Goal: Task Accomplishment & Management: Complete application form

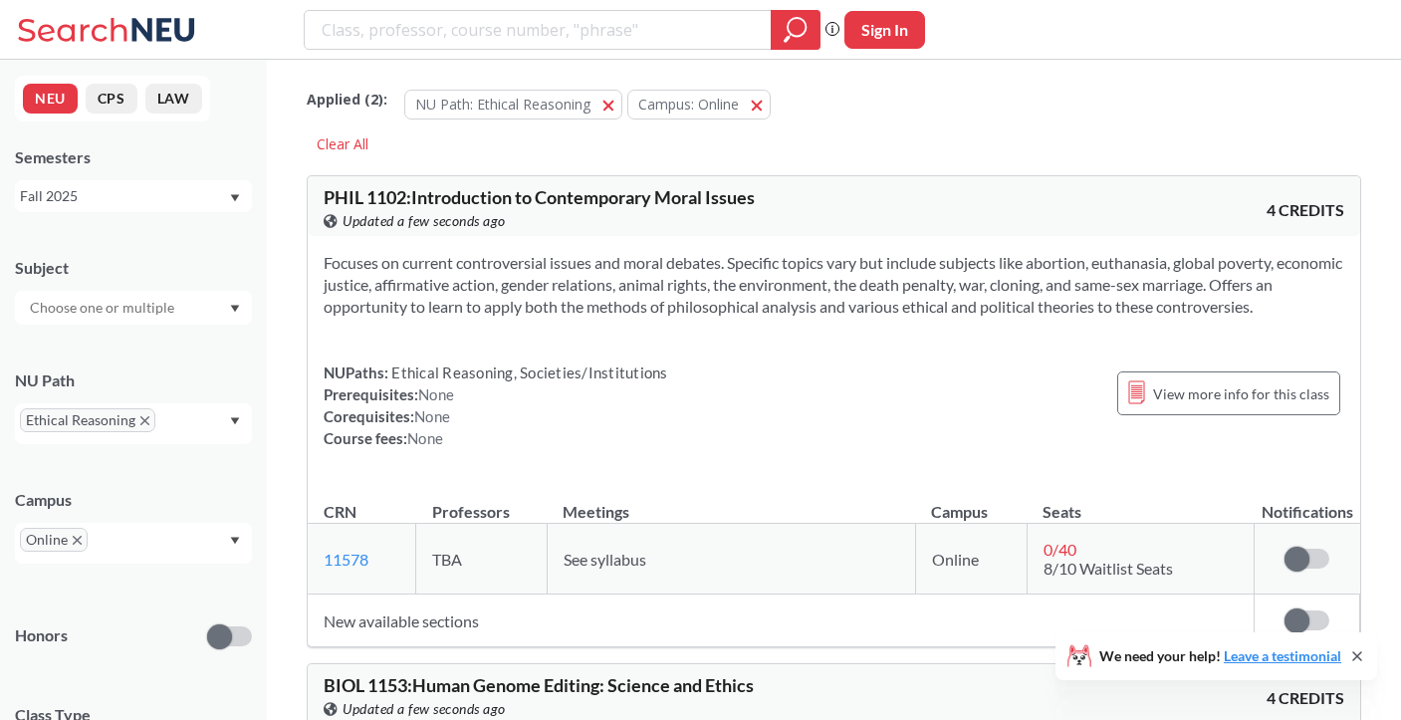
scroll to position [549, 0]
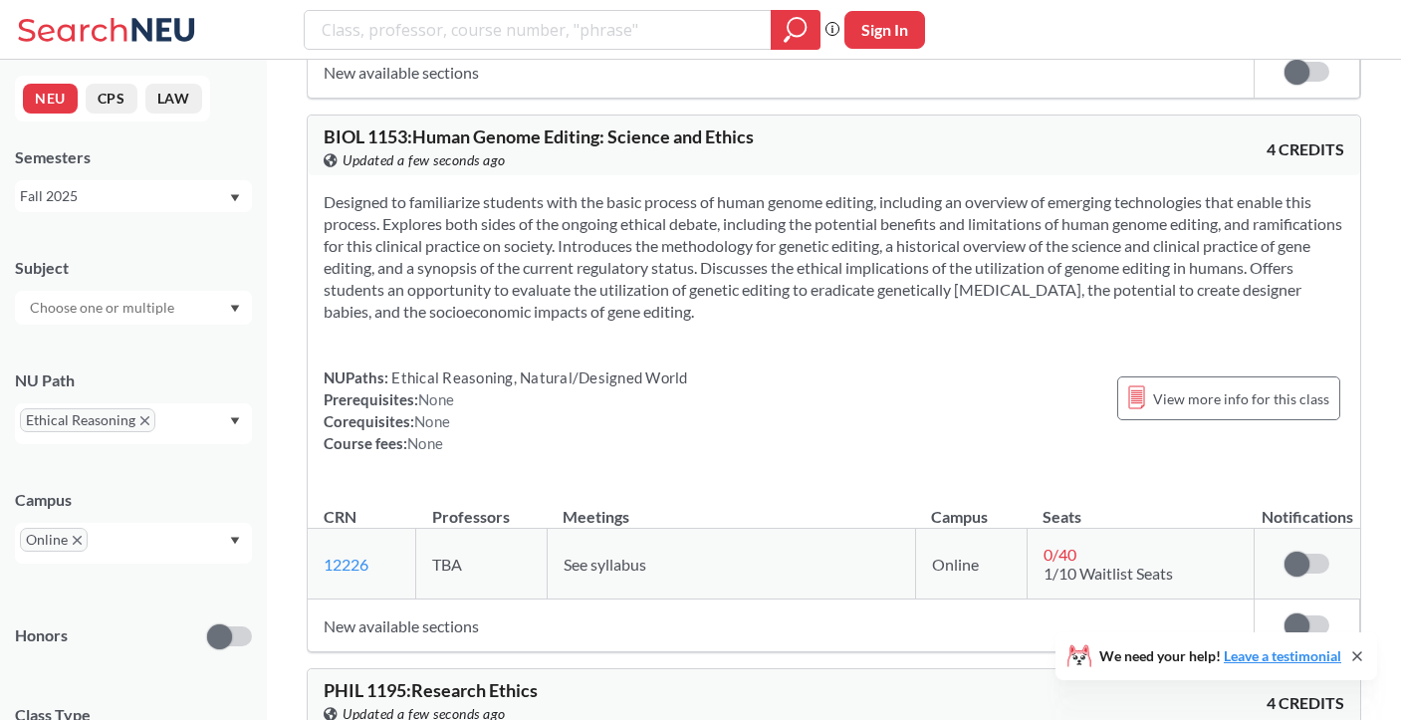
click at [692, 37] on input "search" at bounding box center [538, 30] width 437 height 34
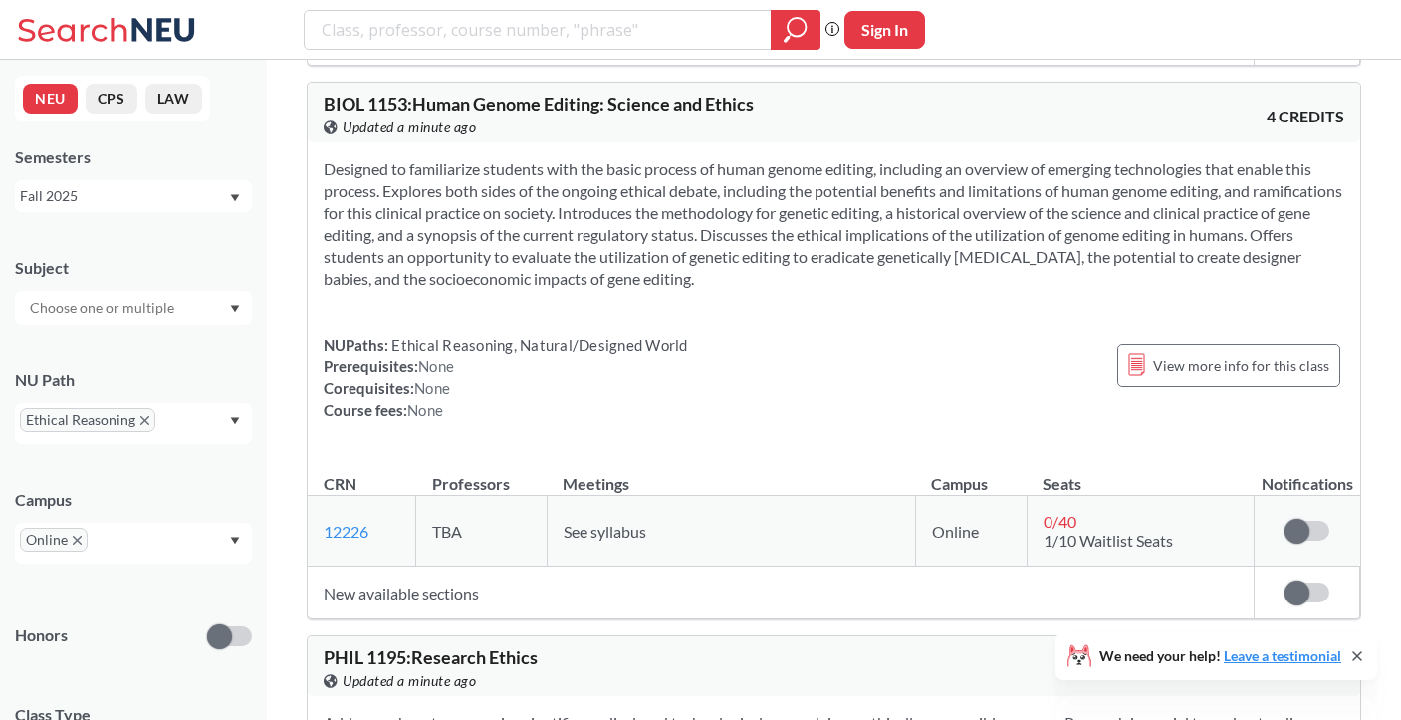
scroll to position [586, 0]
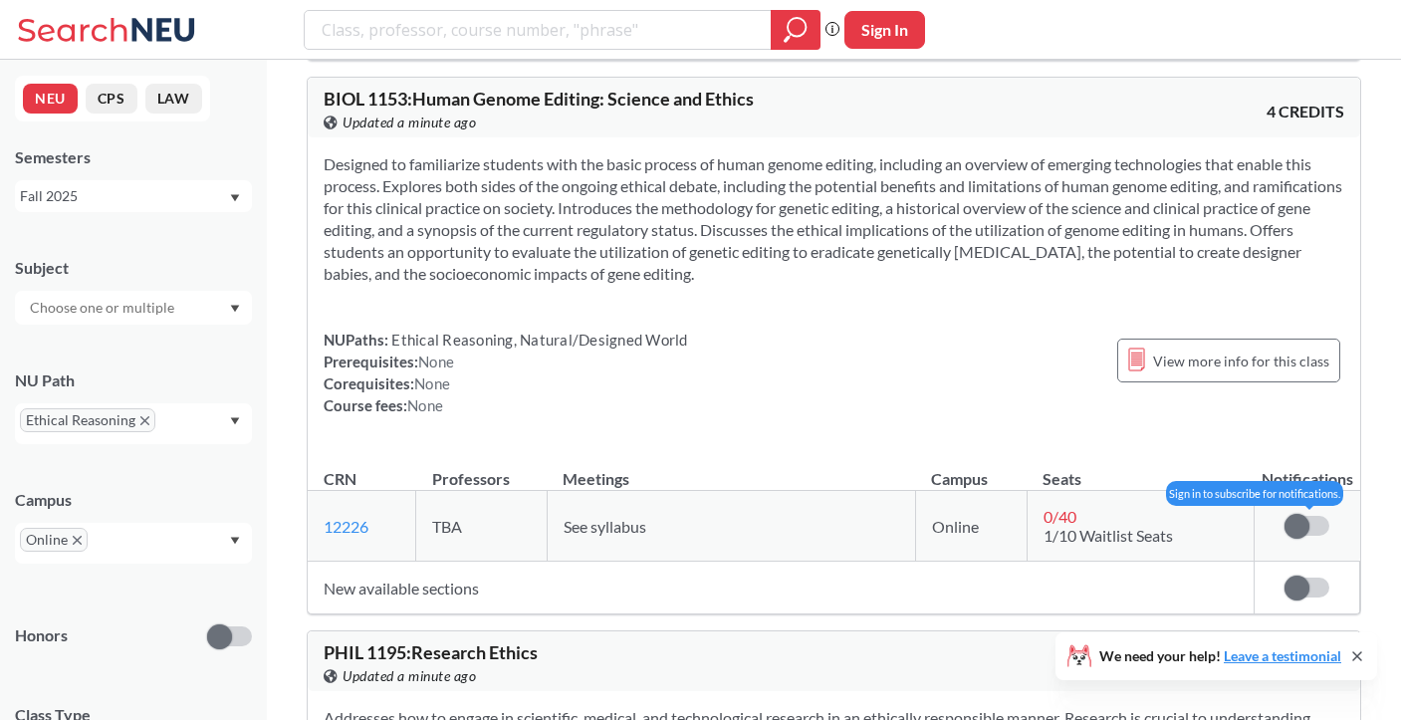
click at [1314, 525] on label at bounding box center [1306, 526] width 45 height 20
click at [1284, 516] on input "checkbox" at bounding box center [1284, 516] width 0 height 0
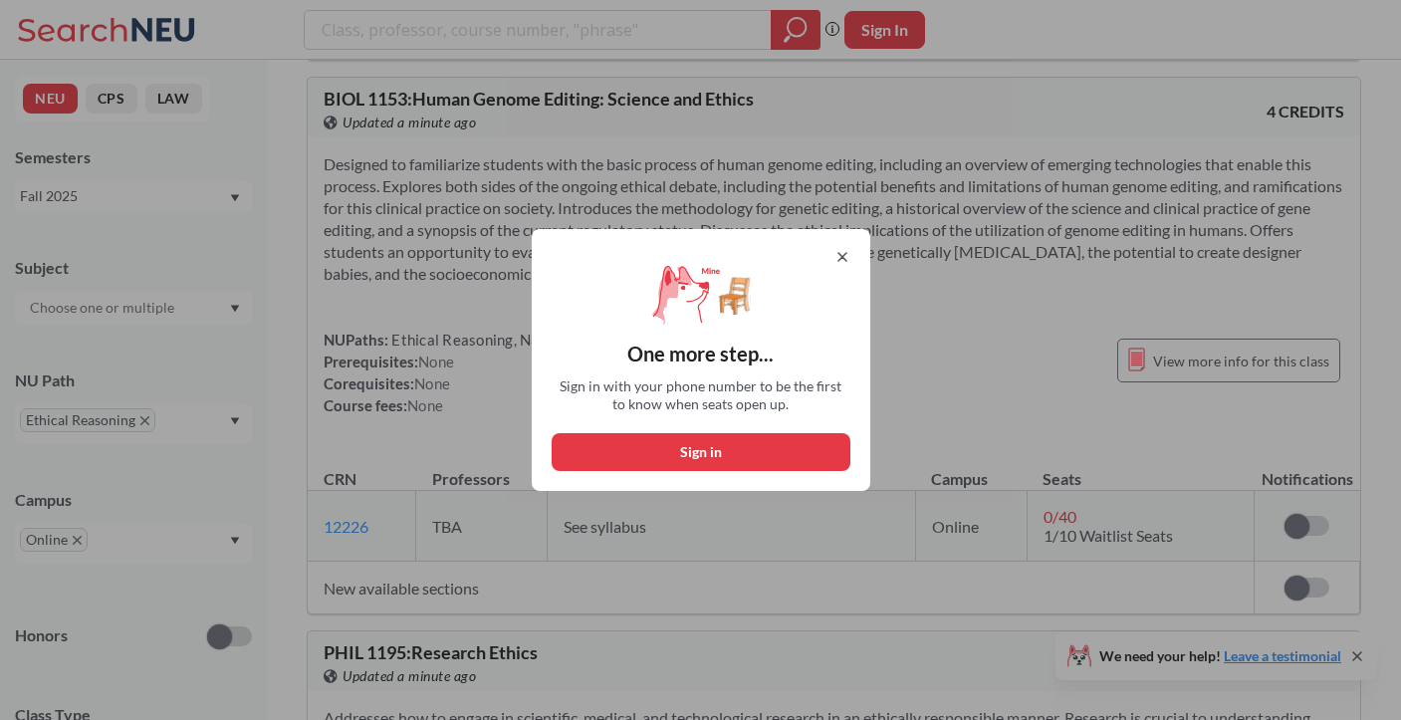
click at [734, 453] on button "Sign in" at bounding box center [701, 452] width 299 height 38
select select "US"
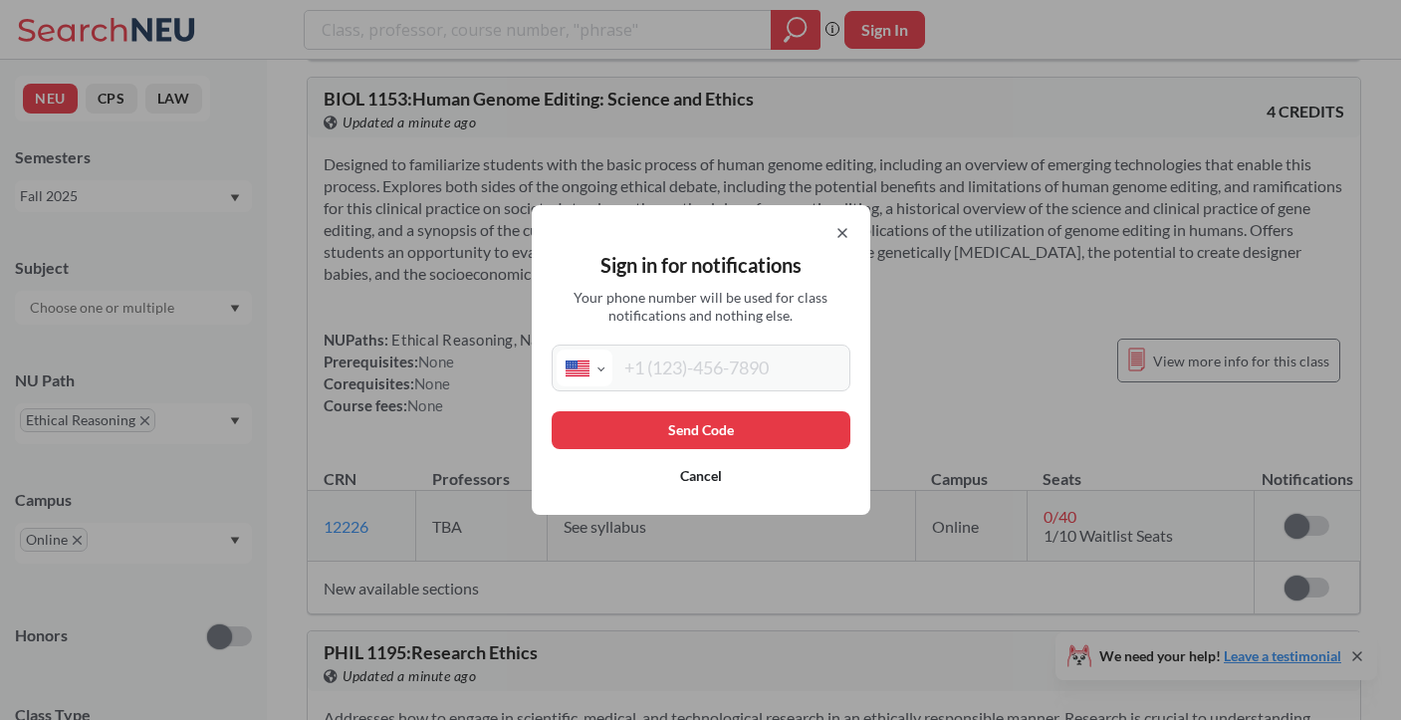
click at [707, 366] on input "tel" at bounding box center [728, 367] width 233 height 37
type input "[PHONE_NUMBER]"
click at [769, 427] on button "Send Code" at bounding box center [701, 430] width 299 height 38
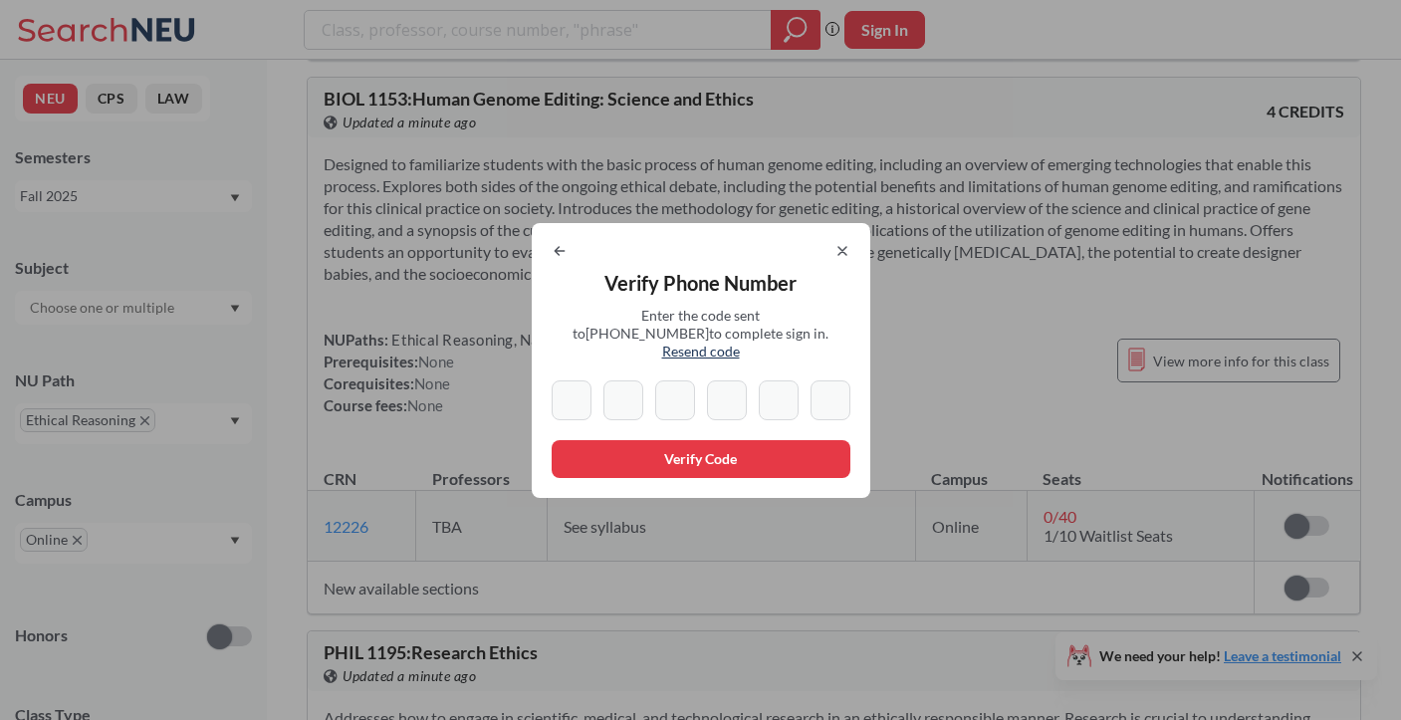
type input "6"
type input "1"
type input "4"
type input "5"
type input "3"
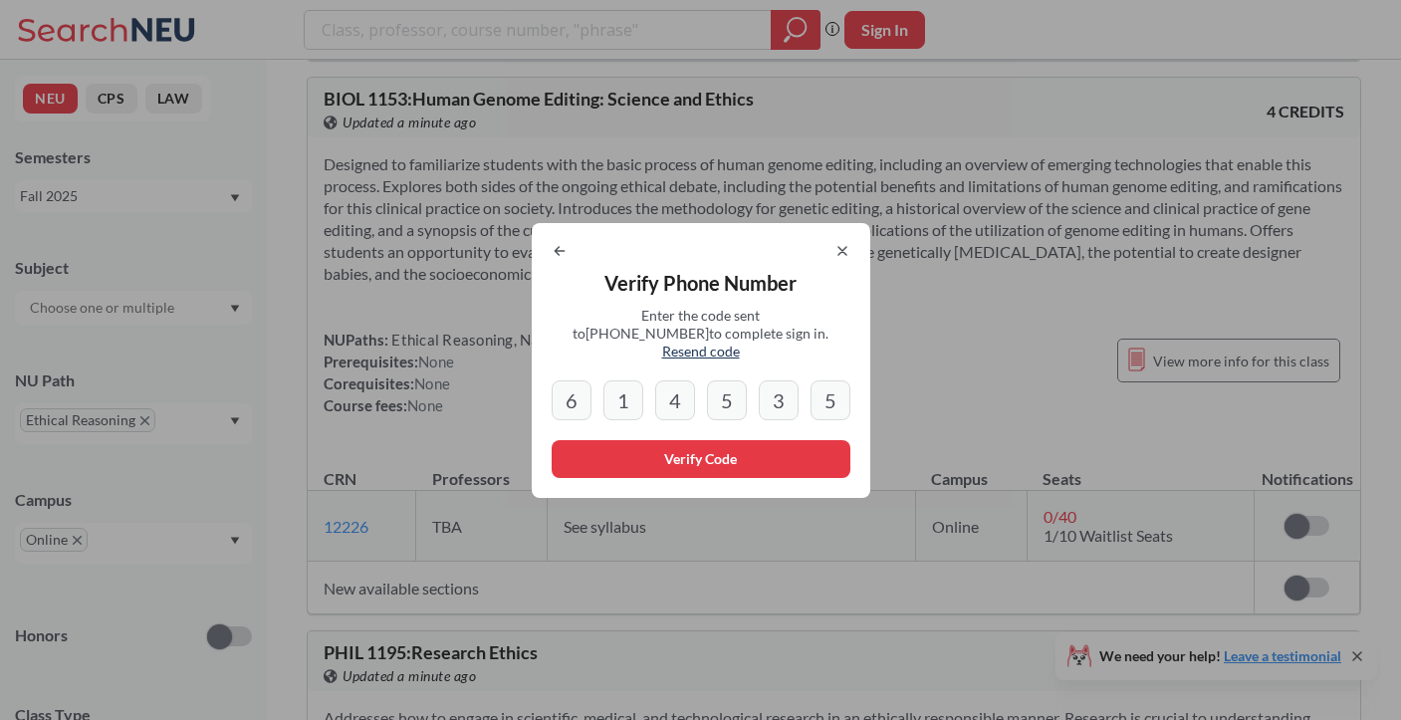
type input "5"
click at [751, 451] on button "Verify Code" at bounding box center [701, 459] width 299 height 38
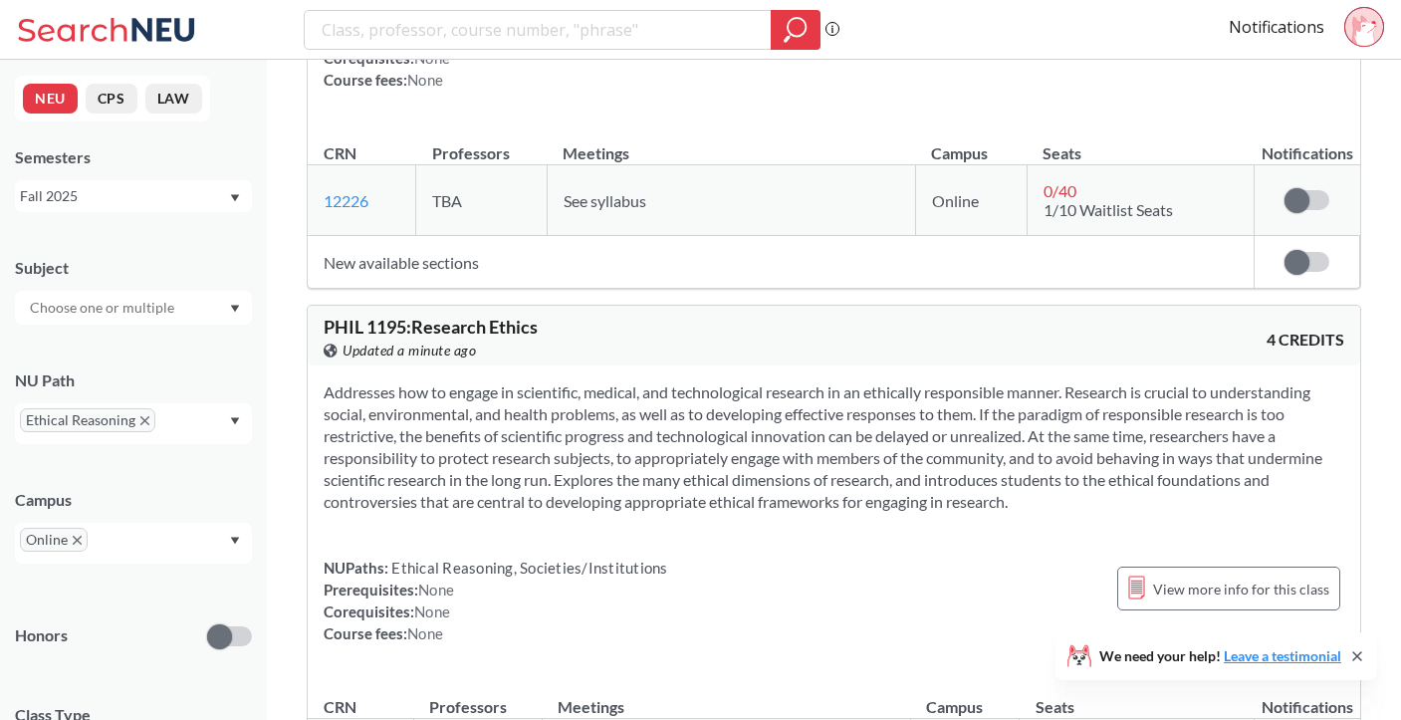
scroll to position [906, 0]
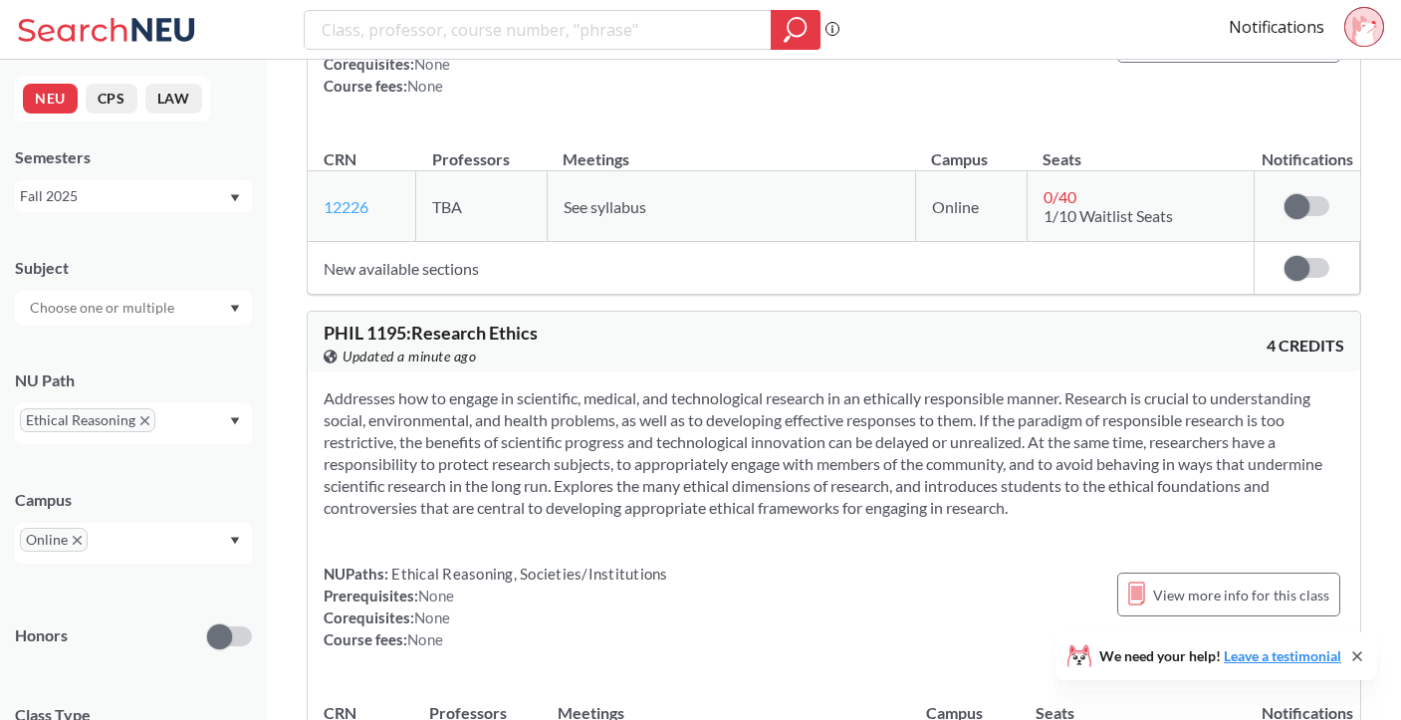
click at [349, 206] on link "12226" at bounding box center [346, 206] width 45 height 19
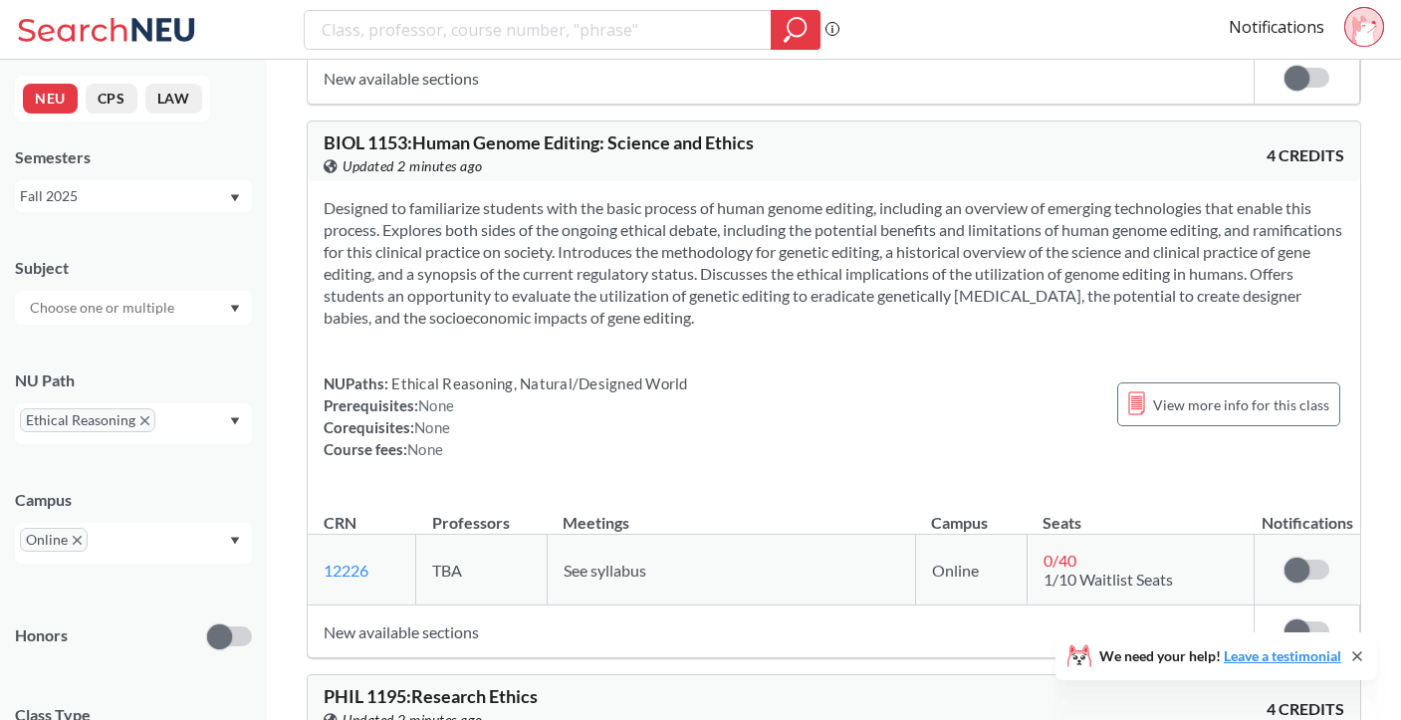
scroll to position [545, 0]
